Goal: Find specific page/section: Find specific page/section

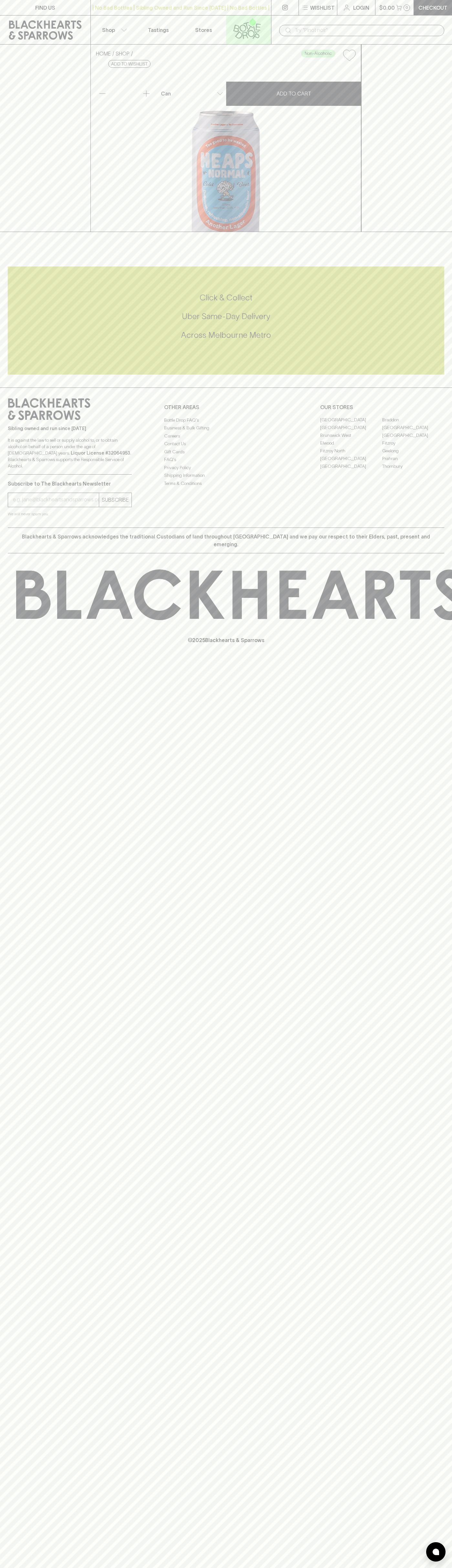
click at [266, 23] on link at bounding box center [249, 29] width 45 height 28
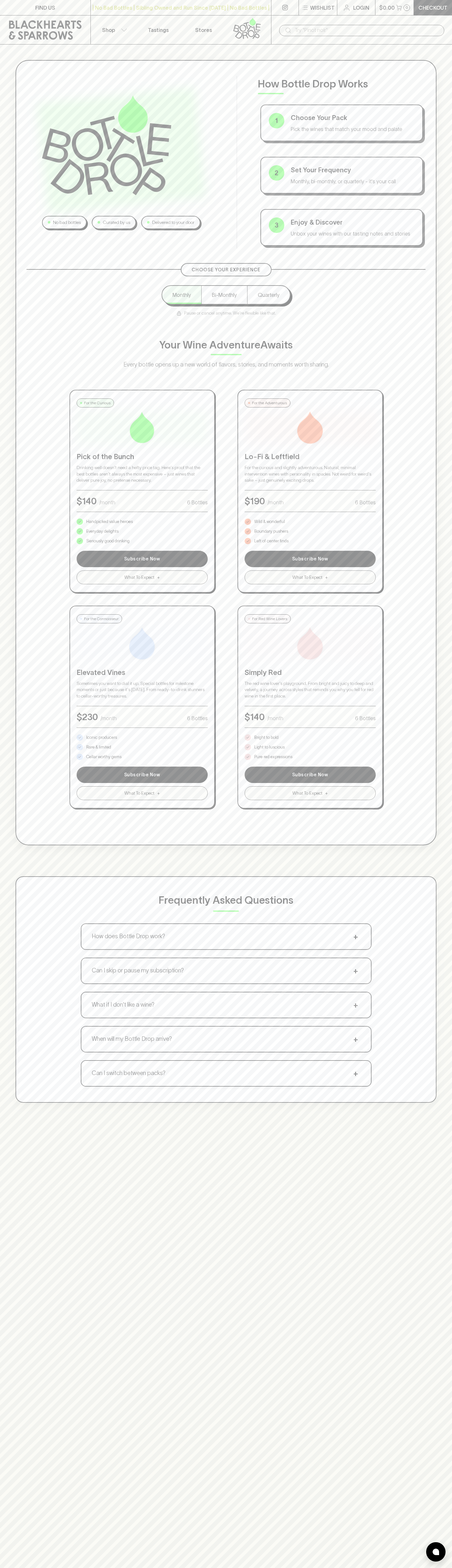
click at [22, 1568] on html "FIND US | No Bad Bottles | Sibling Owned and Run Since 2006 | No Bad Bottles | …" at bounding box center [226, 1014] width 452 height 2028
click at [7, 981] on div "No bad bottles Curated by us Delivered to your door How Bottle Drop Works 1 Cho…" at bounding box center [226, 581] width 452 height 1073
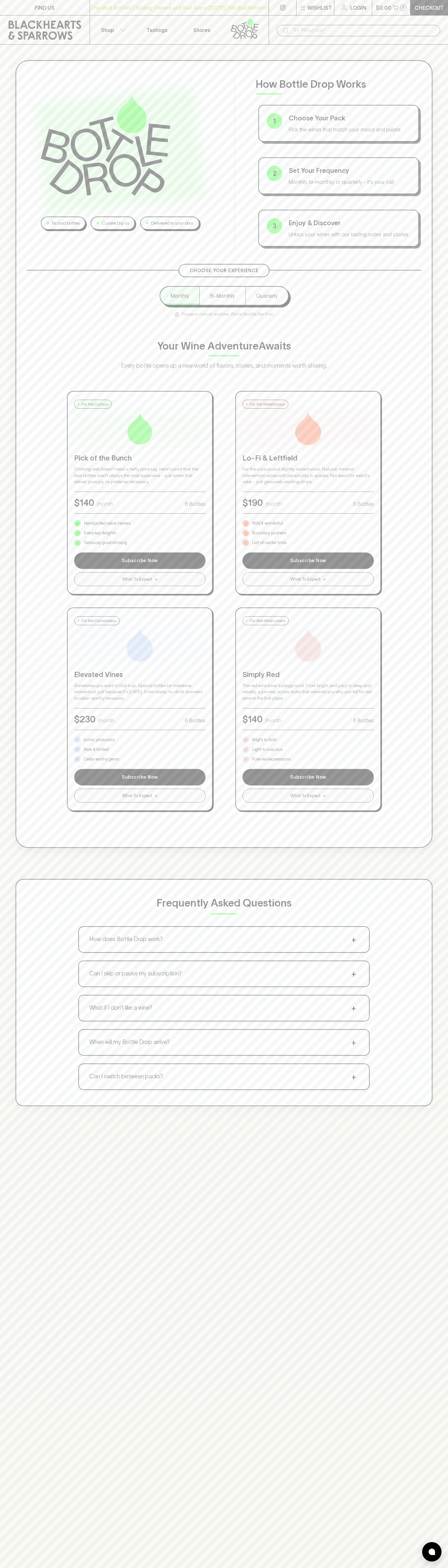
click at [271, 759] on p "Pure red expressions" at bounding box center [271, 758] width 38 height 7
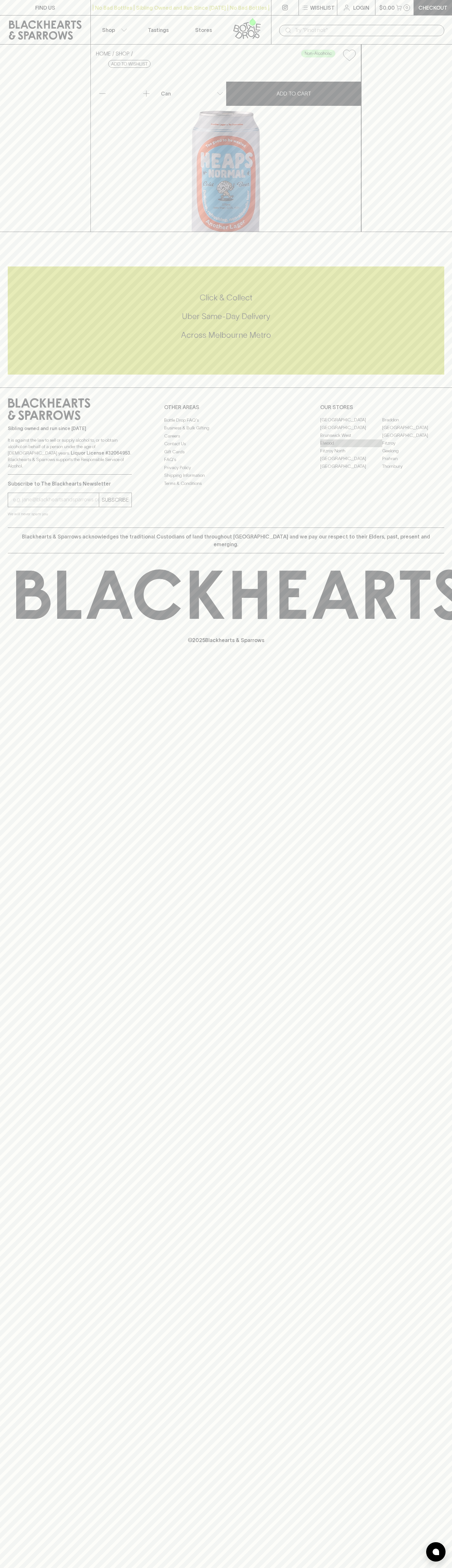
click at [351, 447] on link "Elwood" at bounding box center [351, 443] width 62 height 8
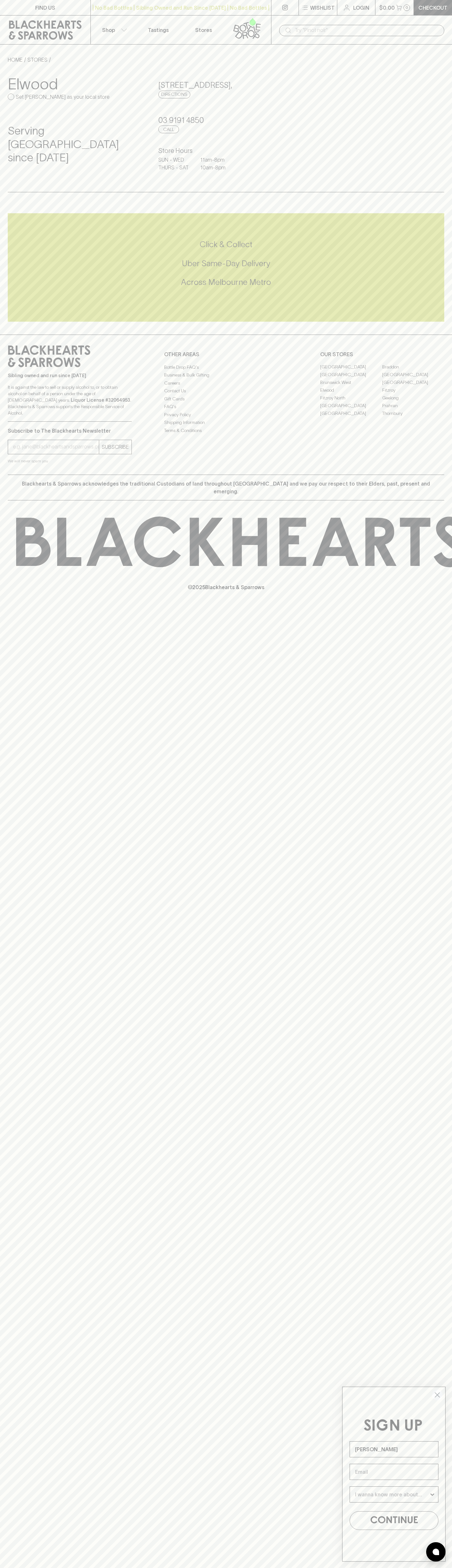
type input "[PERSON_NAME]"
